Goal: Task Accomplishment & Management: Manage account settings

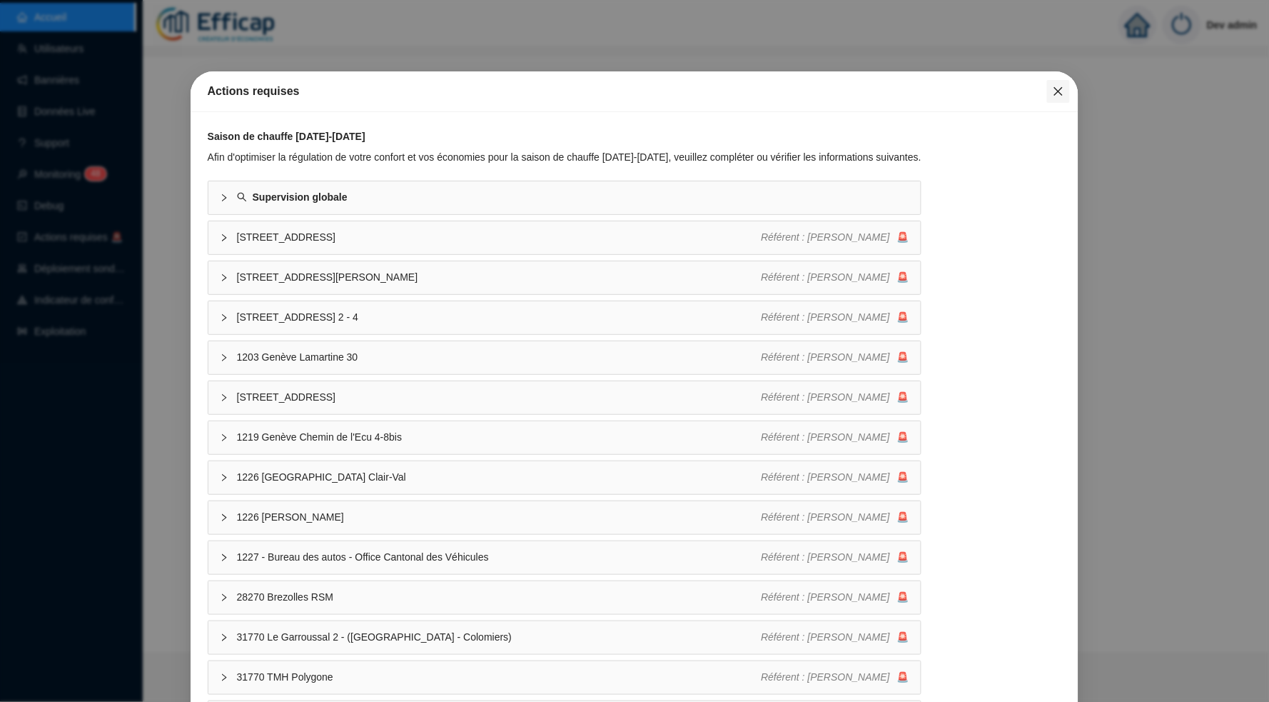
click at [1053, 86] on icon "close" at bounding box center [1058, 91] width 11 height 11
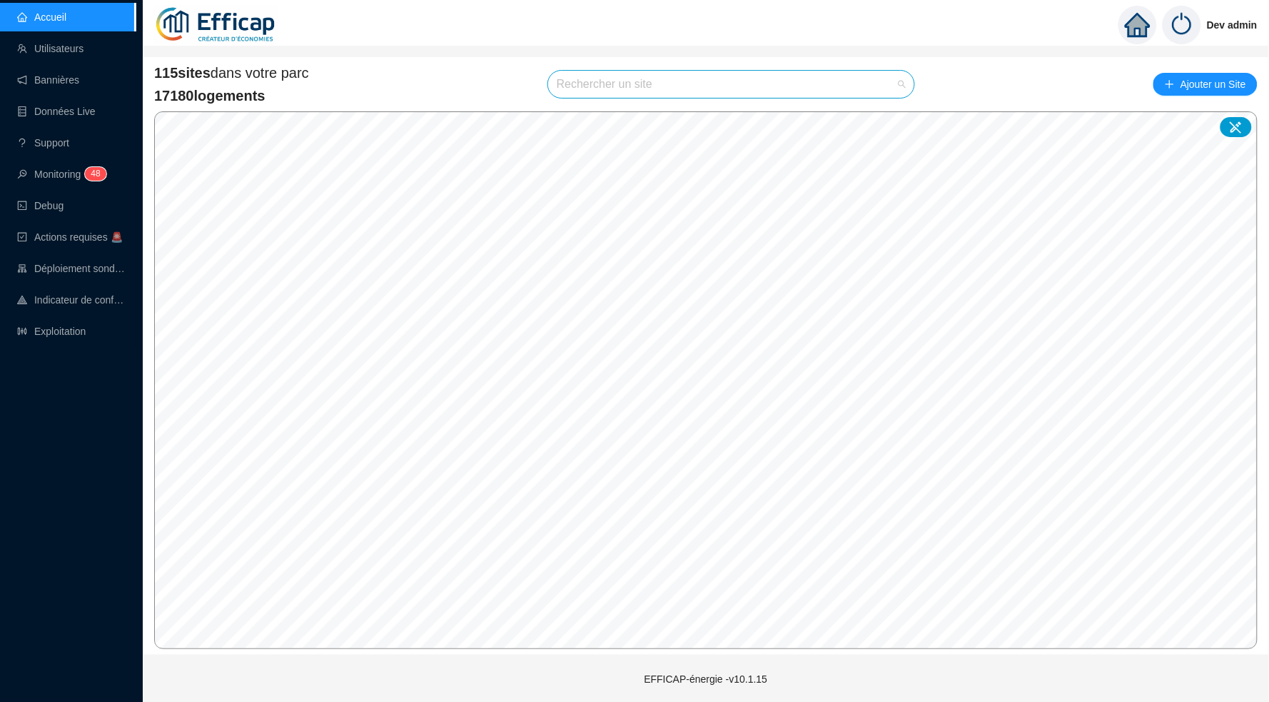
click at [810, 82] on input "search" at bounding box center [725, 84] width 336 height 27
type input "ferd"
click at [879, 112] on div at bounding box center [888, 117] width 33 height 21
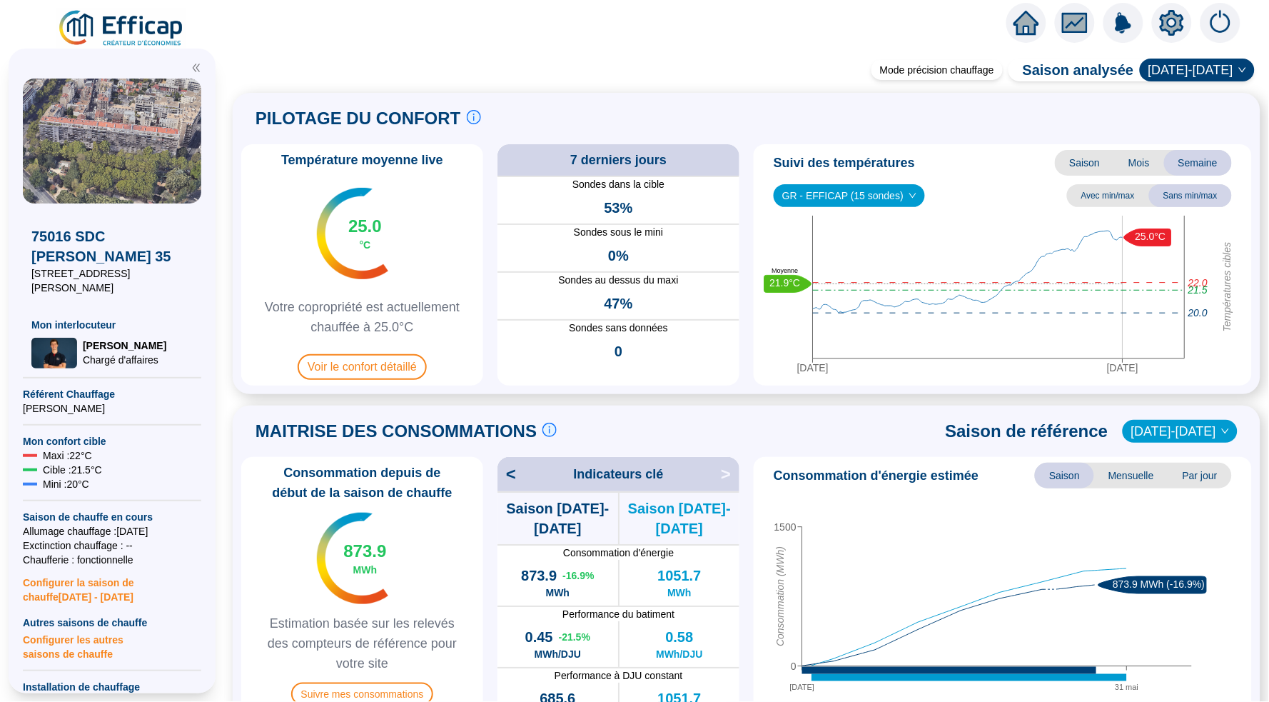
drag, startPoint x: 493, startPoint y: 96, endPoint x: 545, endPoint y: 87, distance: 52.8
click at [497, 94] on div "PILOTAGE DU CONFORT Le pilotage du confort est fondamental pour le confort de t…" at bounding box center [747, 243] width 1028 height 301
click at [1173, 18] on icon "setting" at bounding box center [1172, 23] width 10 height 10
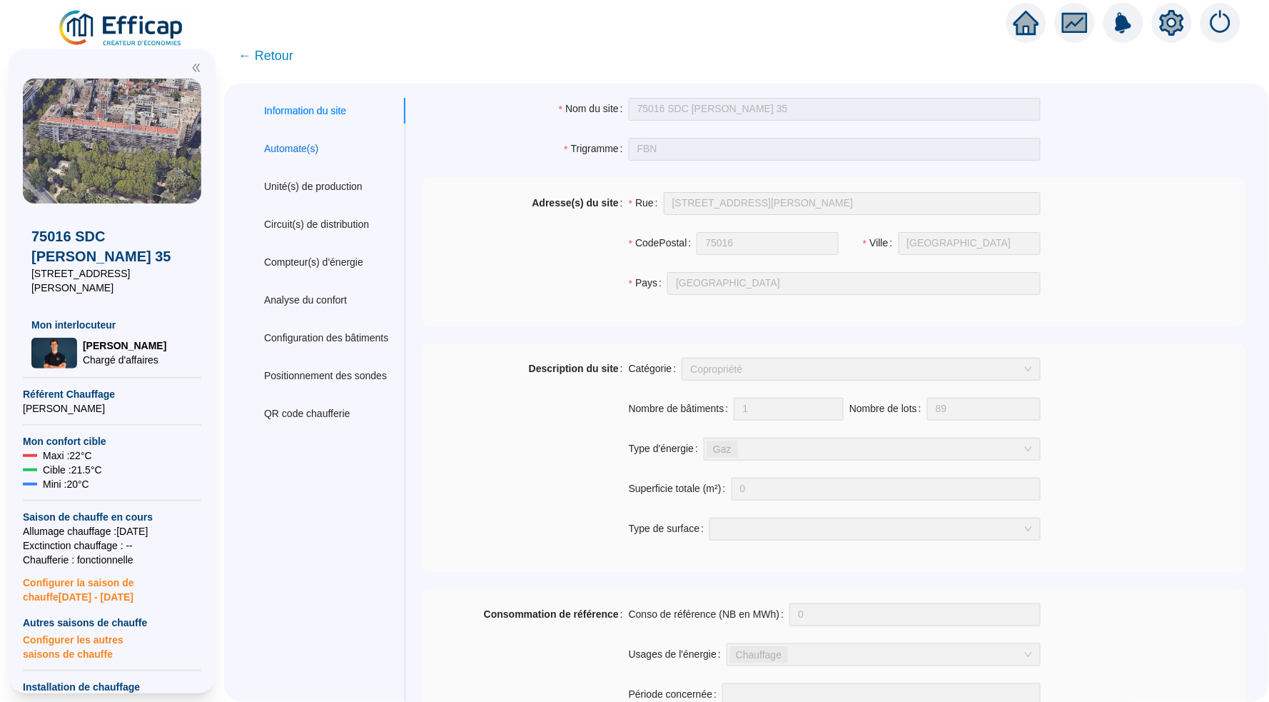
click at [318, 143] on div "Automate(s)" at bounding box center [291, 148] width 54 height 15
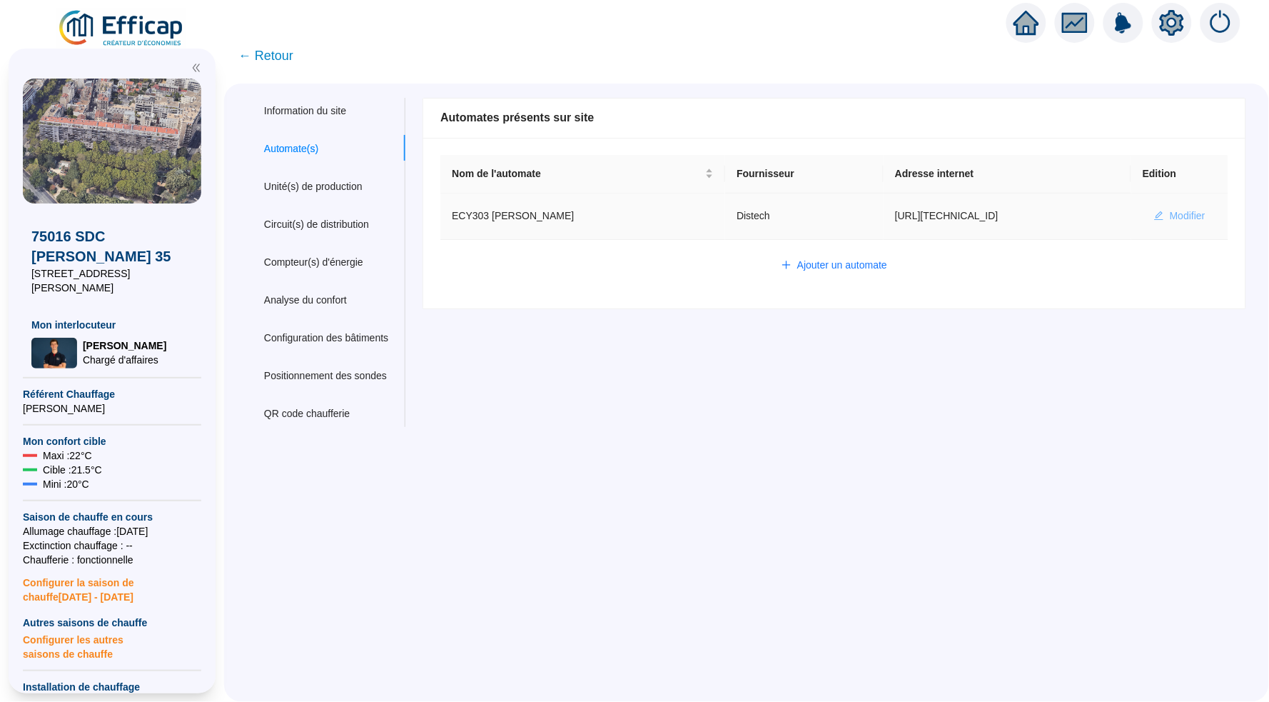
click at [1170, 216] on span "Modifier" at bounding box center [1188, 215] width 36 height 15
type input "ECY303 [PERSON_NAME]"
type input "[URL][TECHNICAL_ID]"
type input "admin-efficap"
type input "AV1001"
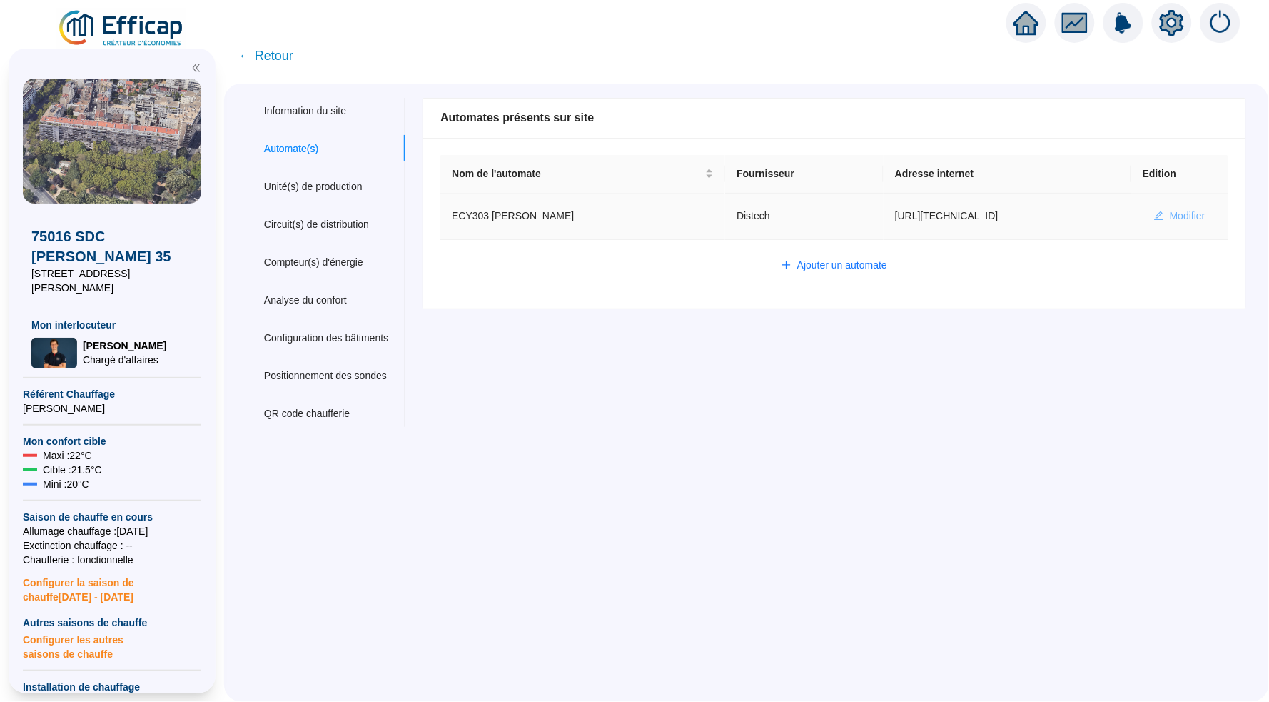
type input "AV1002"
type input "AV1000"
type input "BV1000"
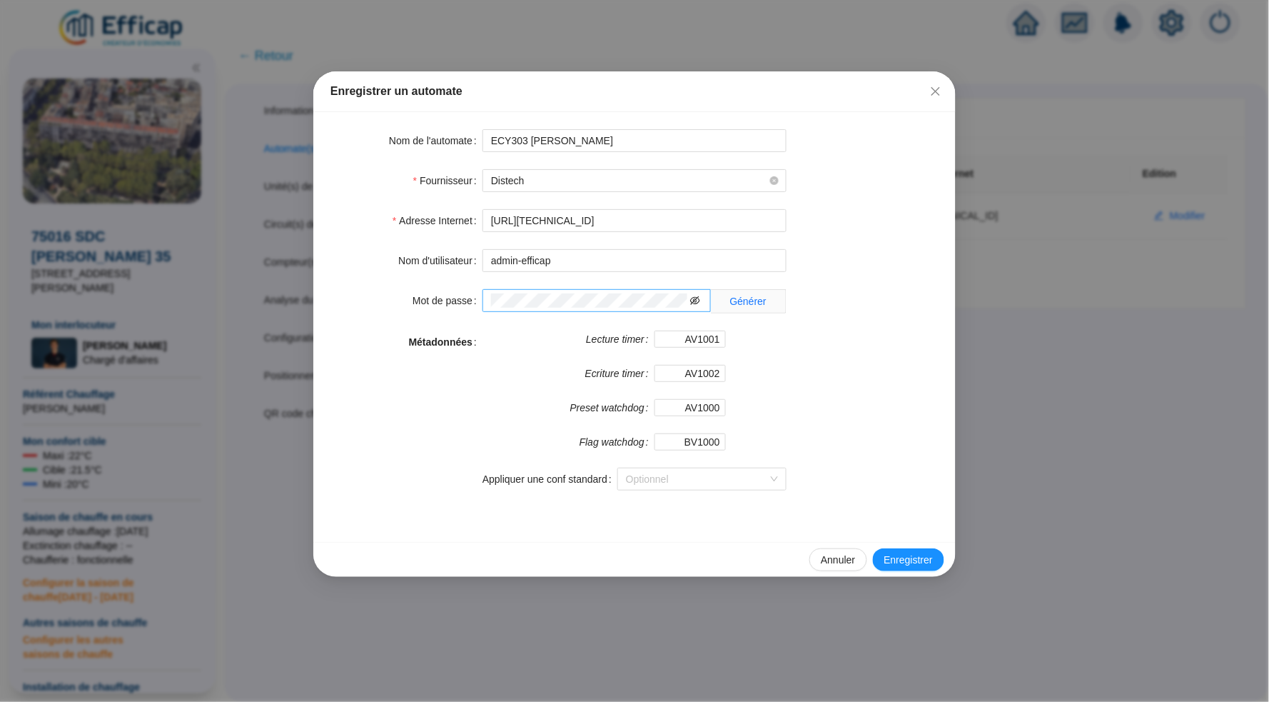
click at [694, 298] on icon "eye-invisible" at bounding box center [695, 300] width 10 height 9
drag, startPoint x: 588, startPoint y: 220, endPoint x: 540, endPoint y: 208, distance: 49.3
click at [527, 216] on input "[URL][TECHNICAL_ID]" at bounding box center [635, 220] width 304 height 23
click at [587, 291] on span at bounding box center [597, 300] width 228 height 23
click at [665, 207] on form "Nom de l'automate ECY303 [PERSON_NAME] Fournisseur Distech Adresse Internet [UR…" at bounding box center [634, 318] width 608 height 378
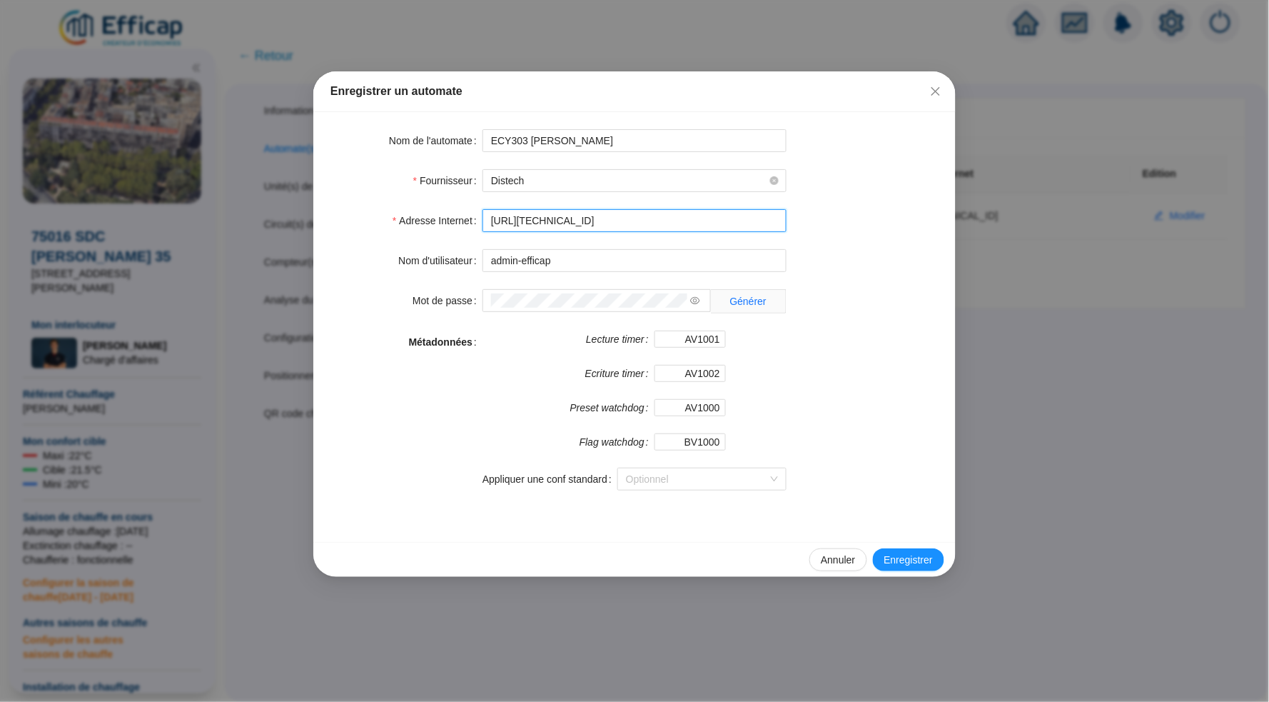
click at [636, 216] on input "[URL][TECHNICAL_ID]" at bounding box center [635, 220] width 304 height 23
